Goal: Transaction & Acquisition: Book appointment/travel/reservation

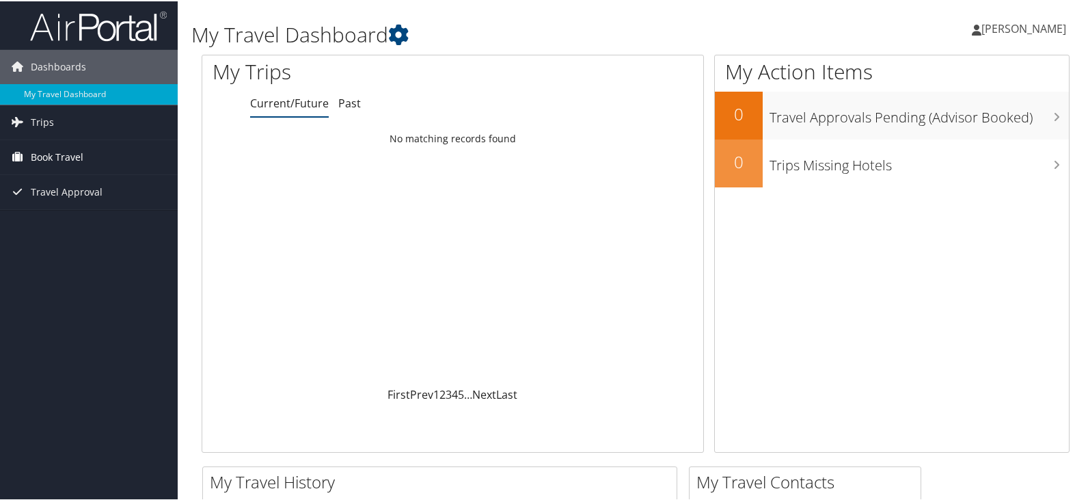
click at [55, 150] on span "Book Travel" at bounding box center [57, 156] width 53 height 34
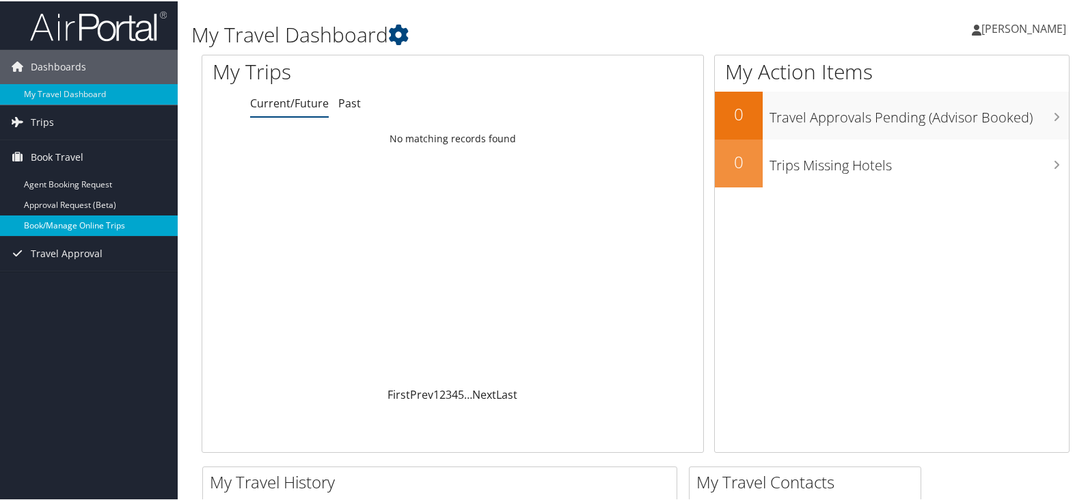
click at [72, 222] on link "Book/Manage Online Trips" at bounding box center [89, 224] width 178 height 21
